Goal: Information Seeking & Learning: Understand process/instructions

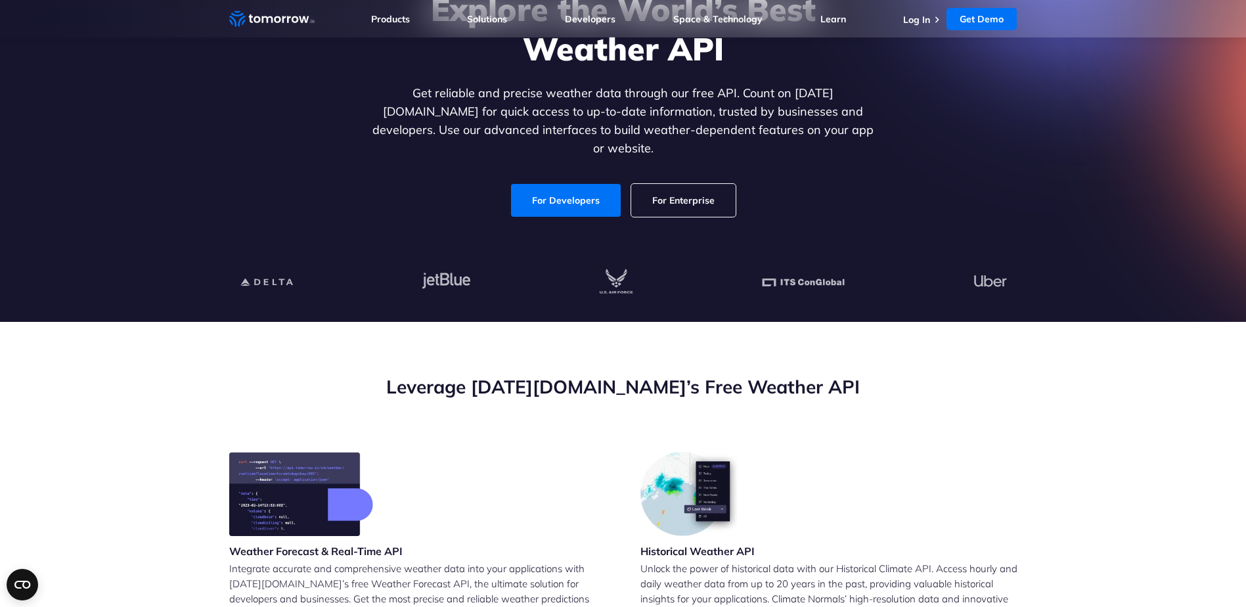
scroll to position [197, 0]
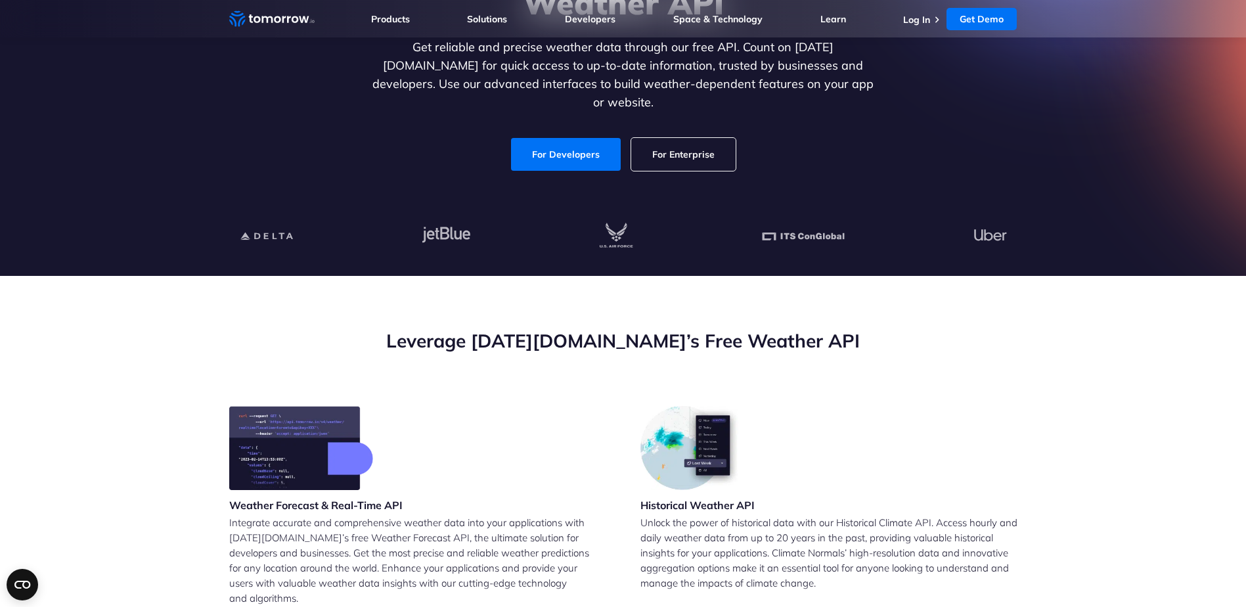
click at [650, 150] on link "For Enterprise" at bounding box center [683, 154] width 104 height 33
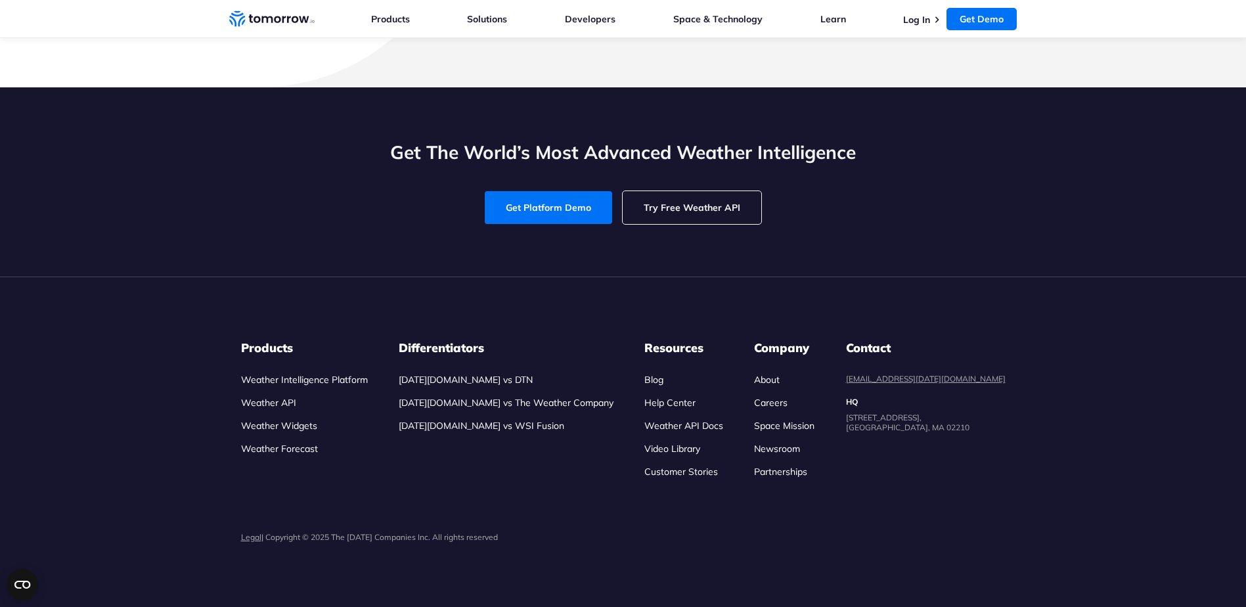
scroll to position [4796, 0]
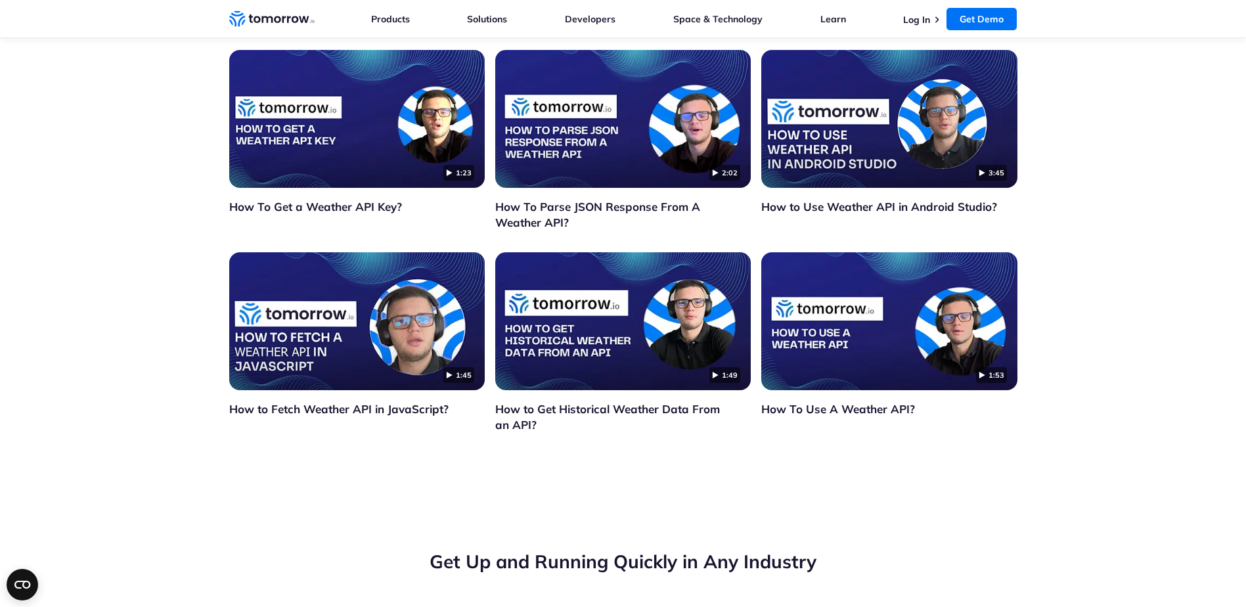
scroll to position [3088, 0]
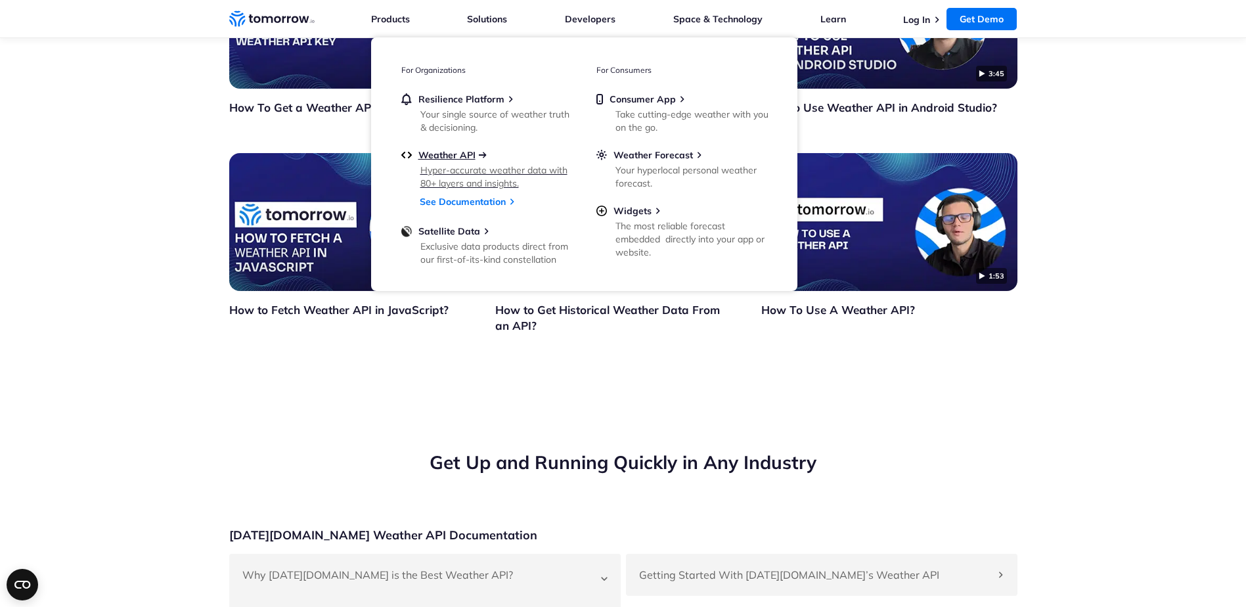
click at [437, 158] on span "Weather API" at bounding box center [446, 155] width 57 height 12
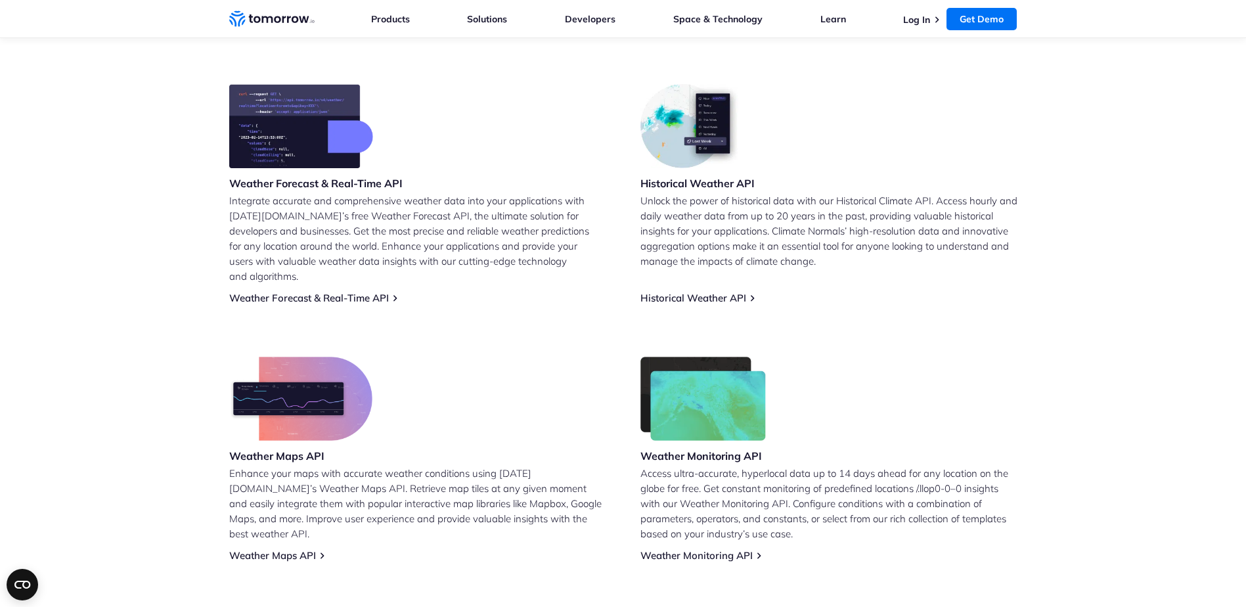
scroll to position [460, 0]
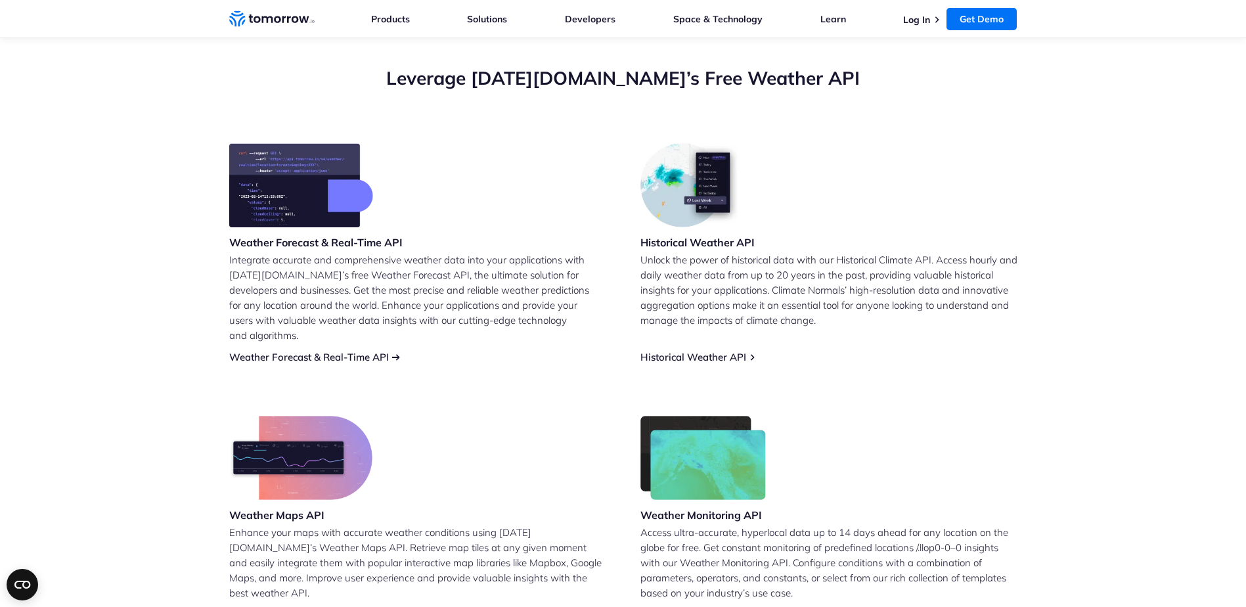
click at [359, 351] on link "Weather Forecast & Real-Time API" at bounding box center [309, 357] width 160 height 12
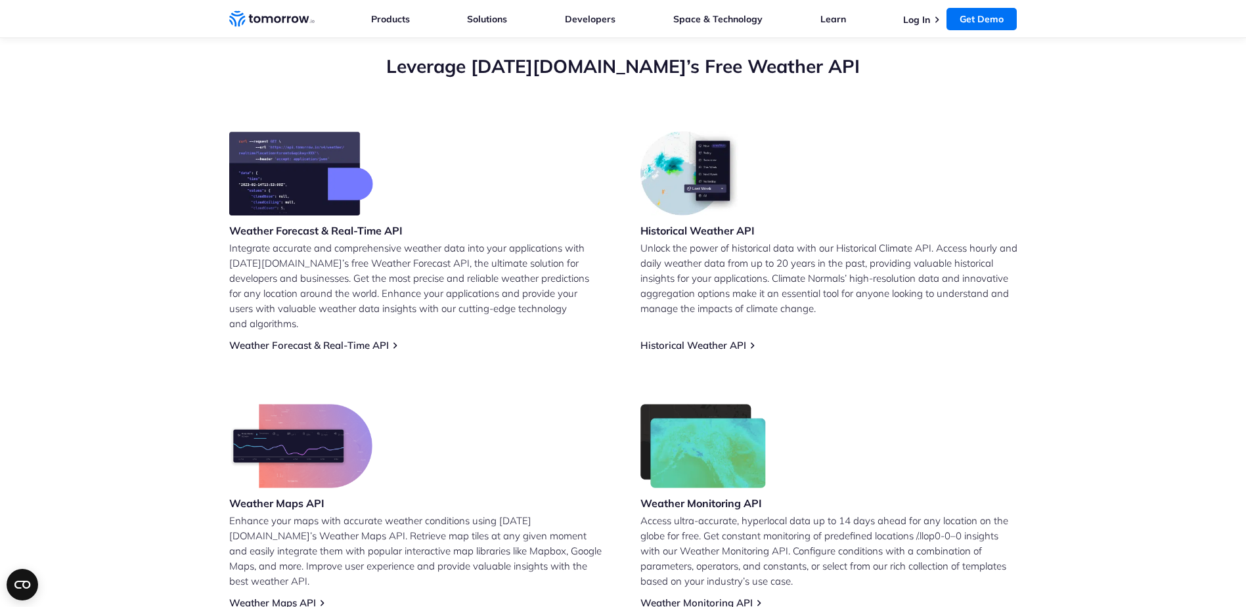
scroll to position [592, 0]
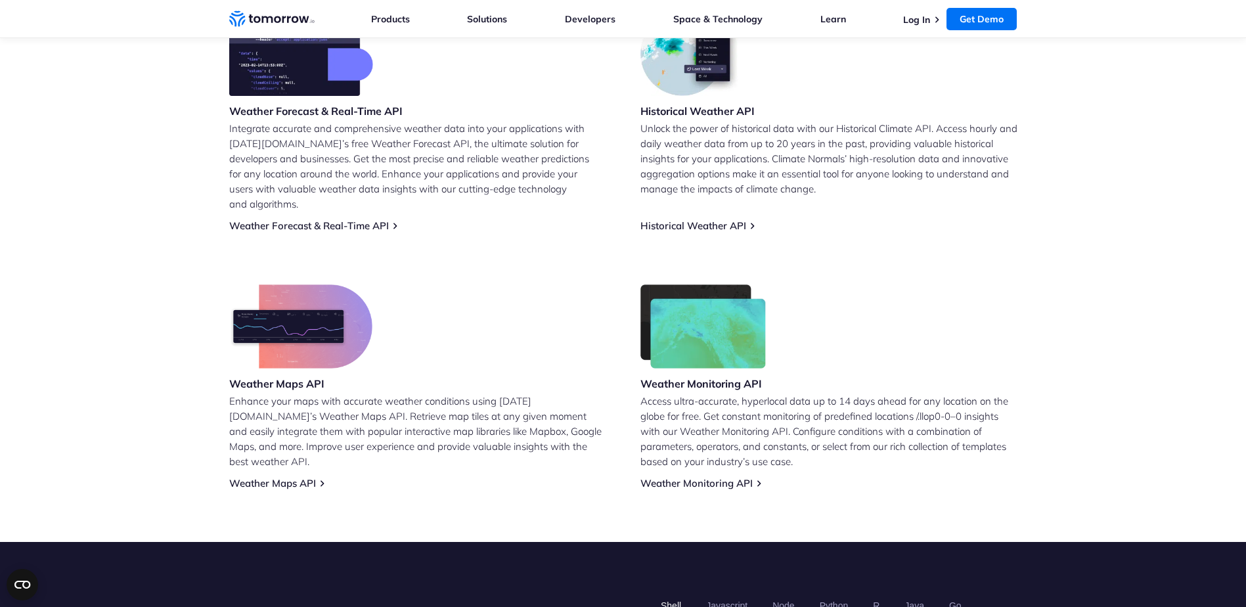
click at [263, 458] on div "Weather Maps API Enhance your maps with accurate weather conditions using Tomor…" at bounding box center [417, 386] width 377 height 205
click at [263, 477] on link "Weather Maps API" at bounding box center [272, 483] width 87 height 12
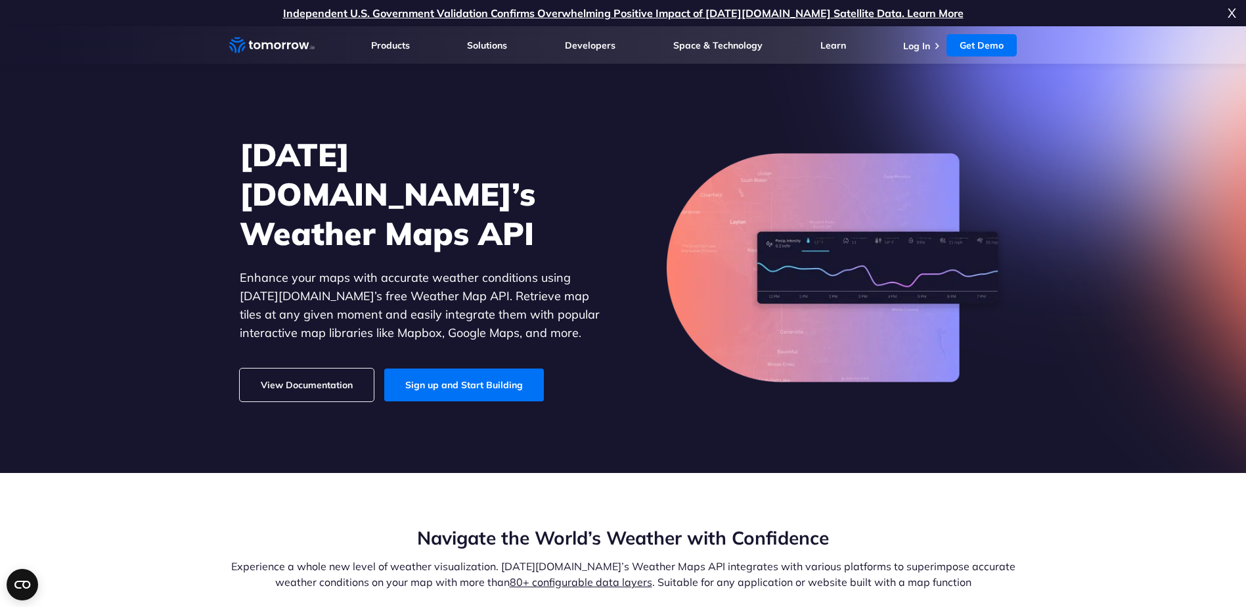
click at [281, 368] on link "View Documentation" at bounding box center [307, 384] width 134 height 33
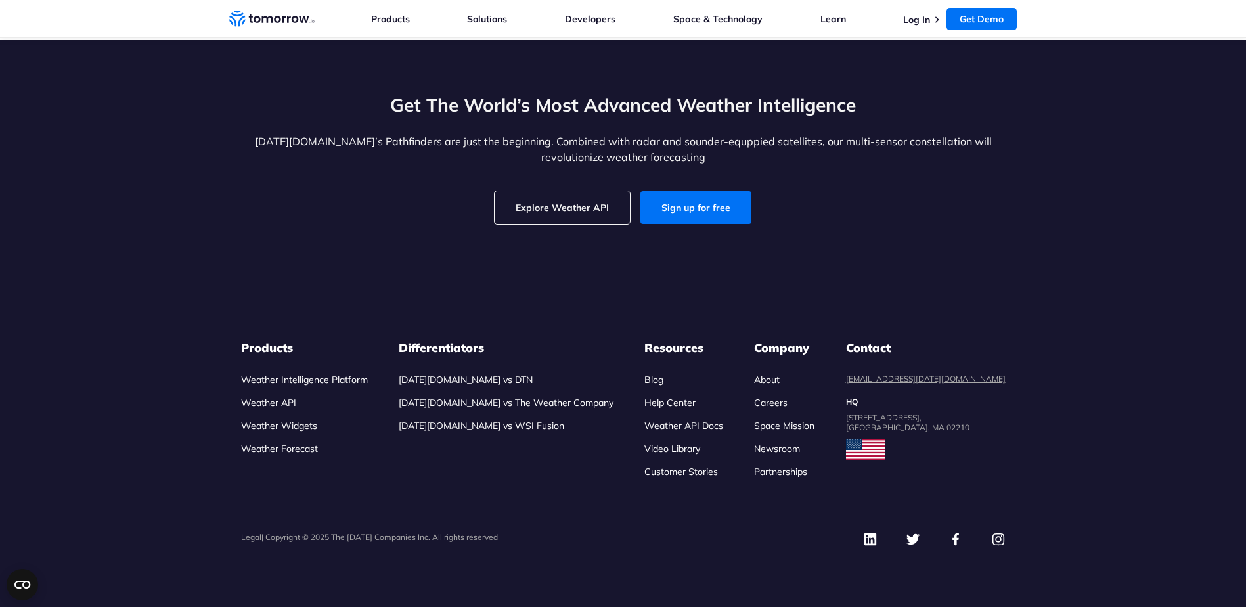
scroll to position [3434, 0]
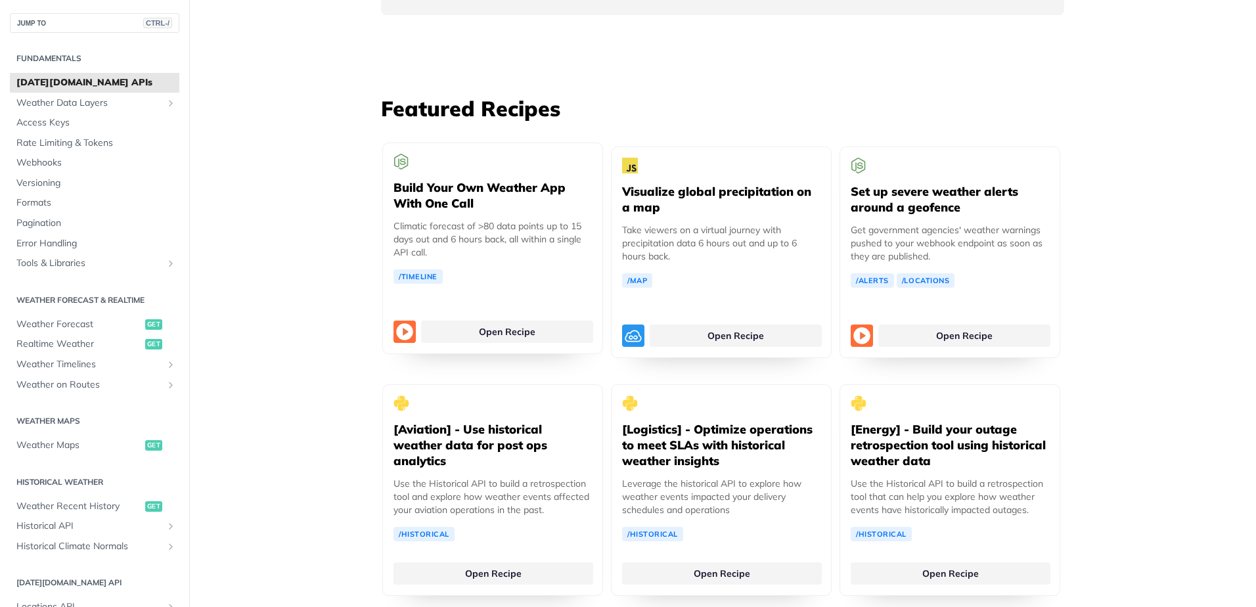
scroll to position [2430, 0]
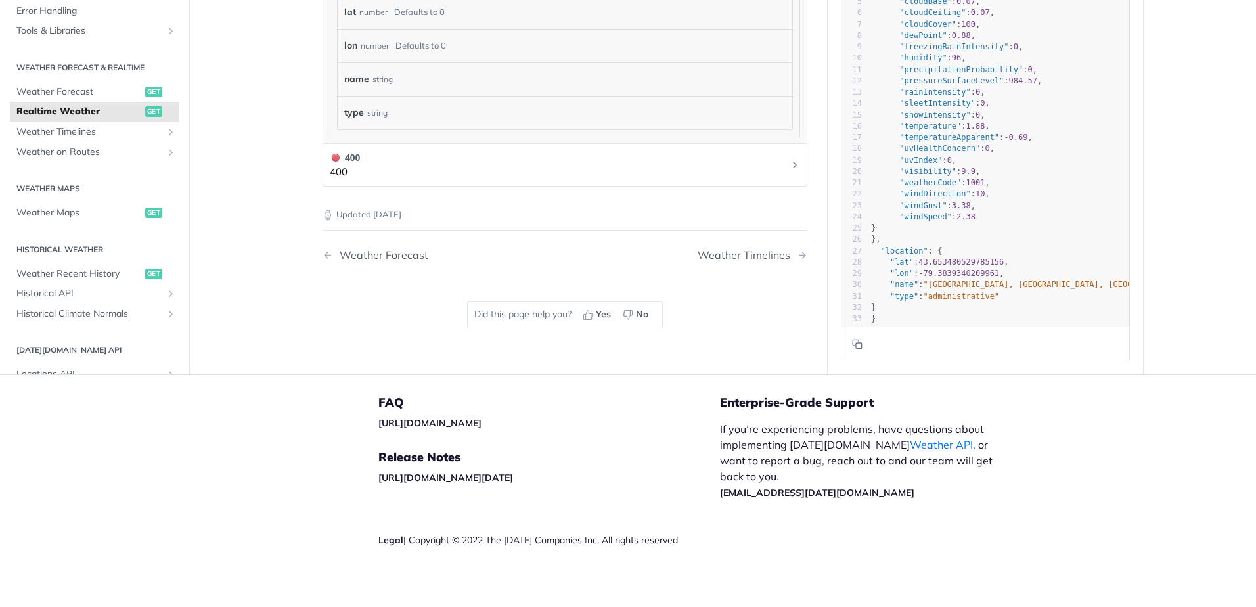
scroll to position [870, 0]
click at [46, 130] on span "Weather Timelines" at bounding box center [89, 129] width 146 height 13
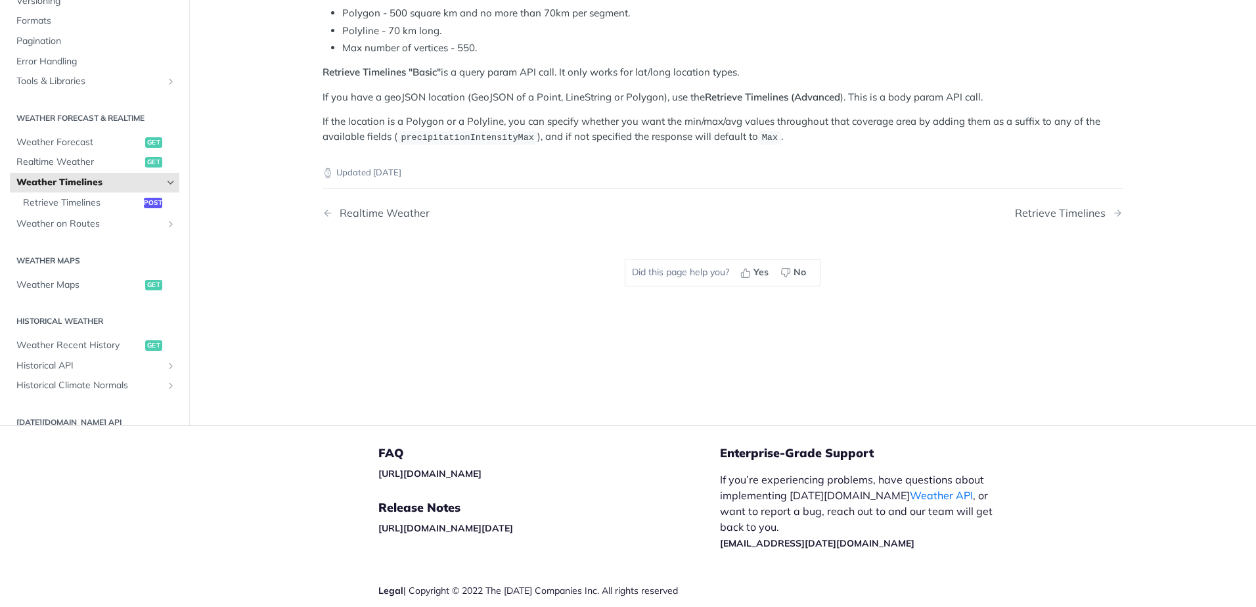
scroll to position [176, 0]
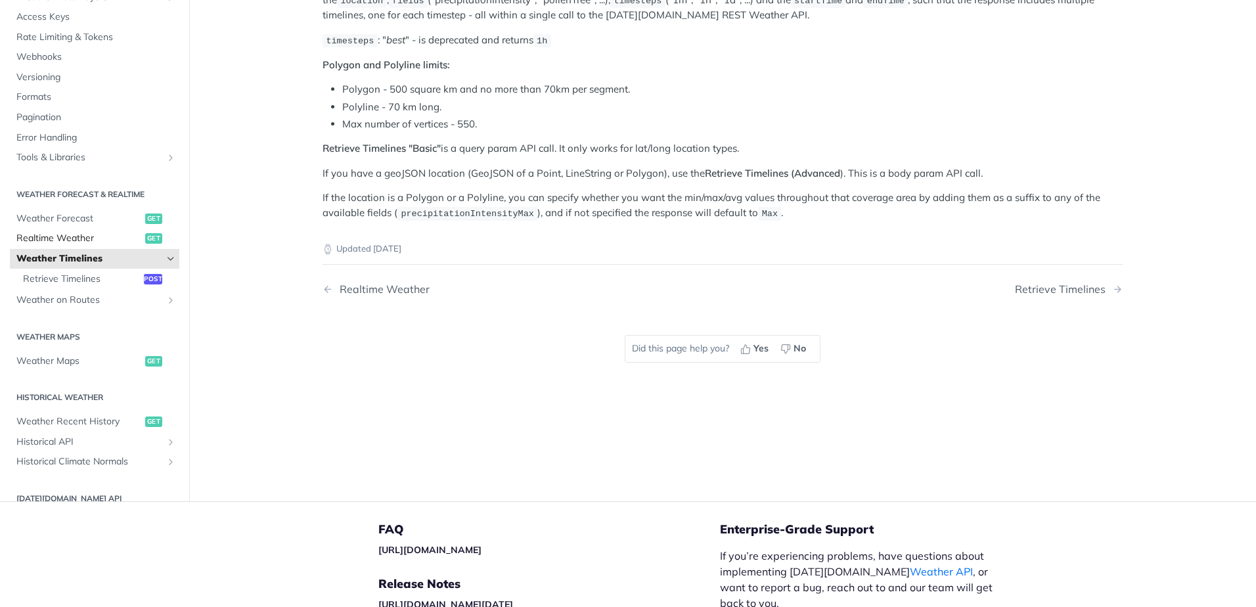
click at [69, 233] on span "Realtime Weather" at bounding box center [78, 238] width 125 height 13
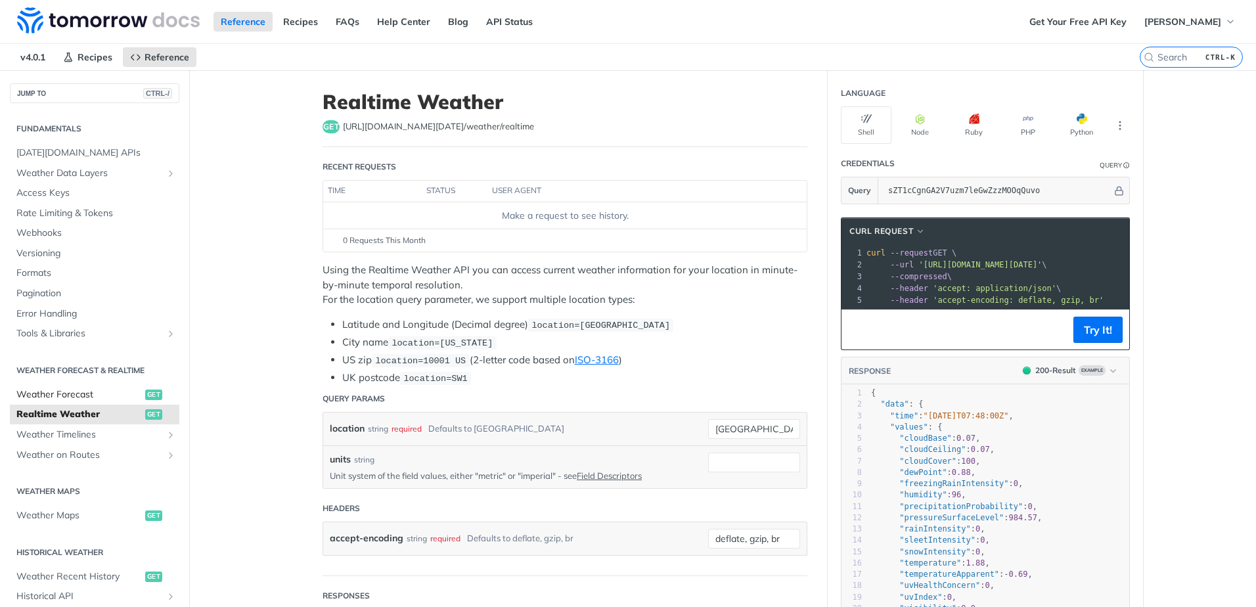
click at [74, 386] on link "Weather Forecast get" at bounding box center [94, 395] width 169 height 20
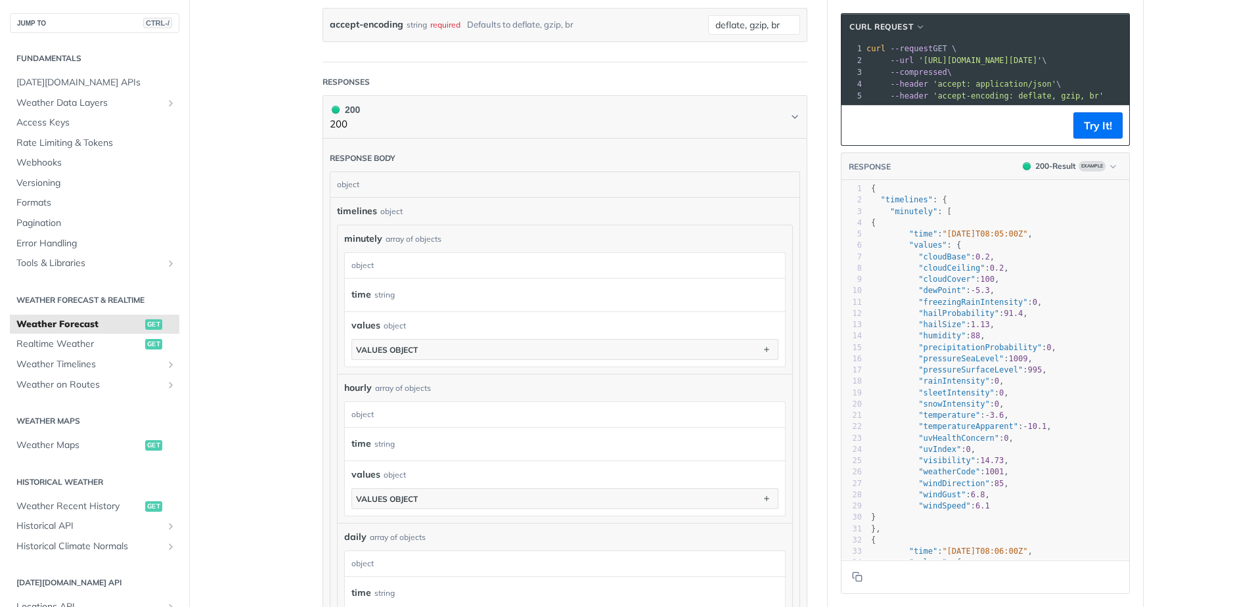
scroll to position [657, 0]
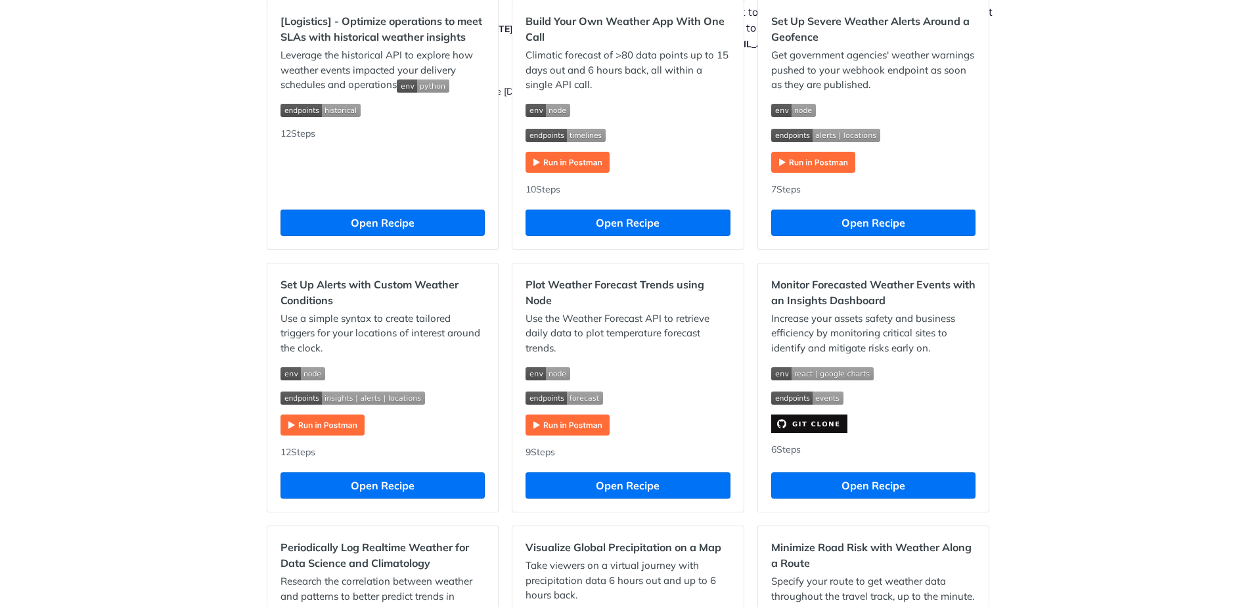
scroll to position [460, 0]
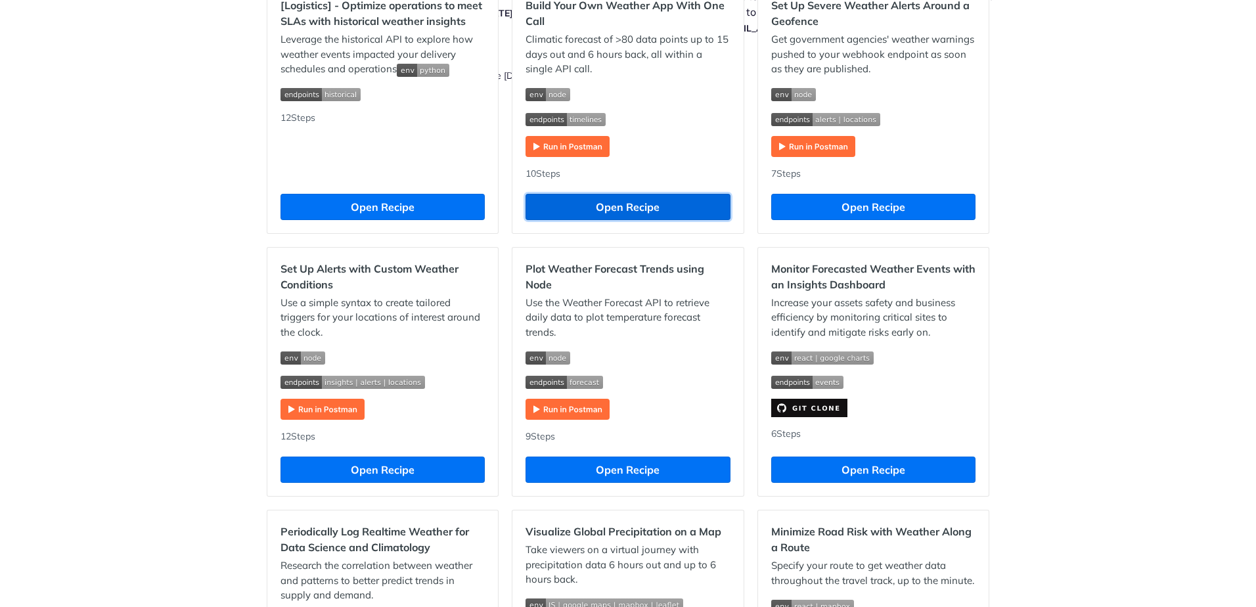
click at [683, 201] on button "Open Recipe" at bounding box center [627, 207] width 204 height 26
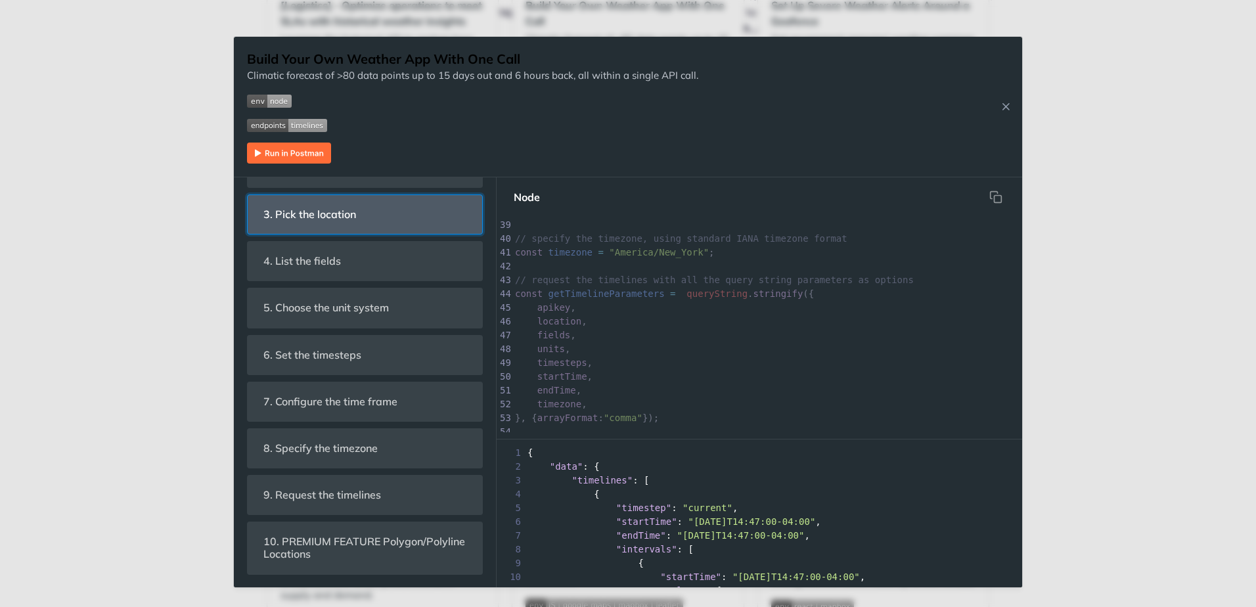
click at [407, 215] on header "3. Pick the location" at bounding box center [365, 214] width 234 height 39
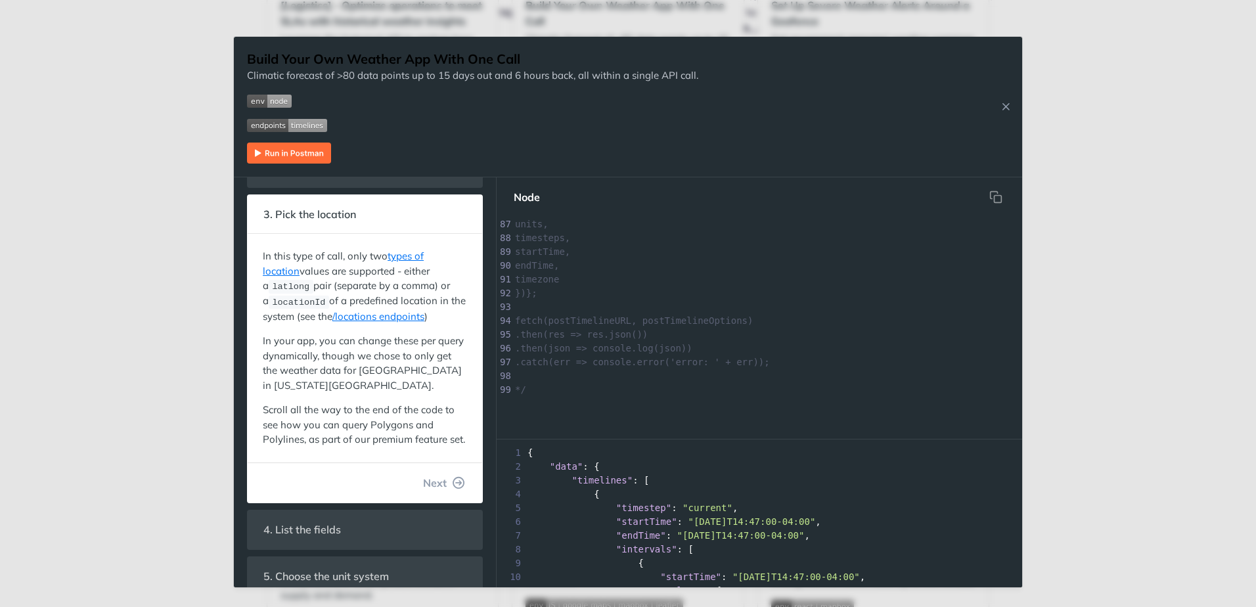
click at [1255, 226] on html "Jump to Content Reference Recipes FAQs Help Center Blog API Status Recipes Refe…" at bounding box center [628, 303] width 1256 height 607
